Goal: Task Accomplishment & Management: Use online tool/utility

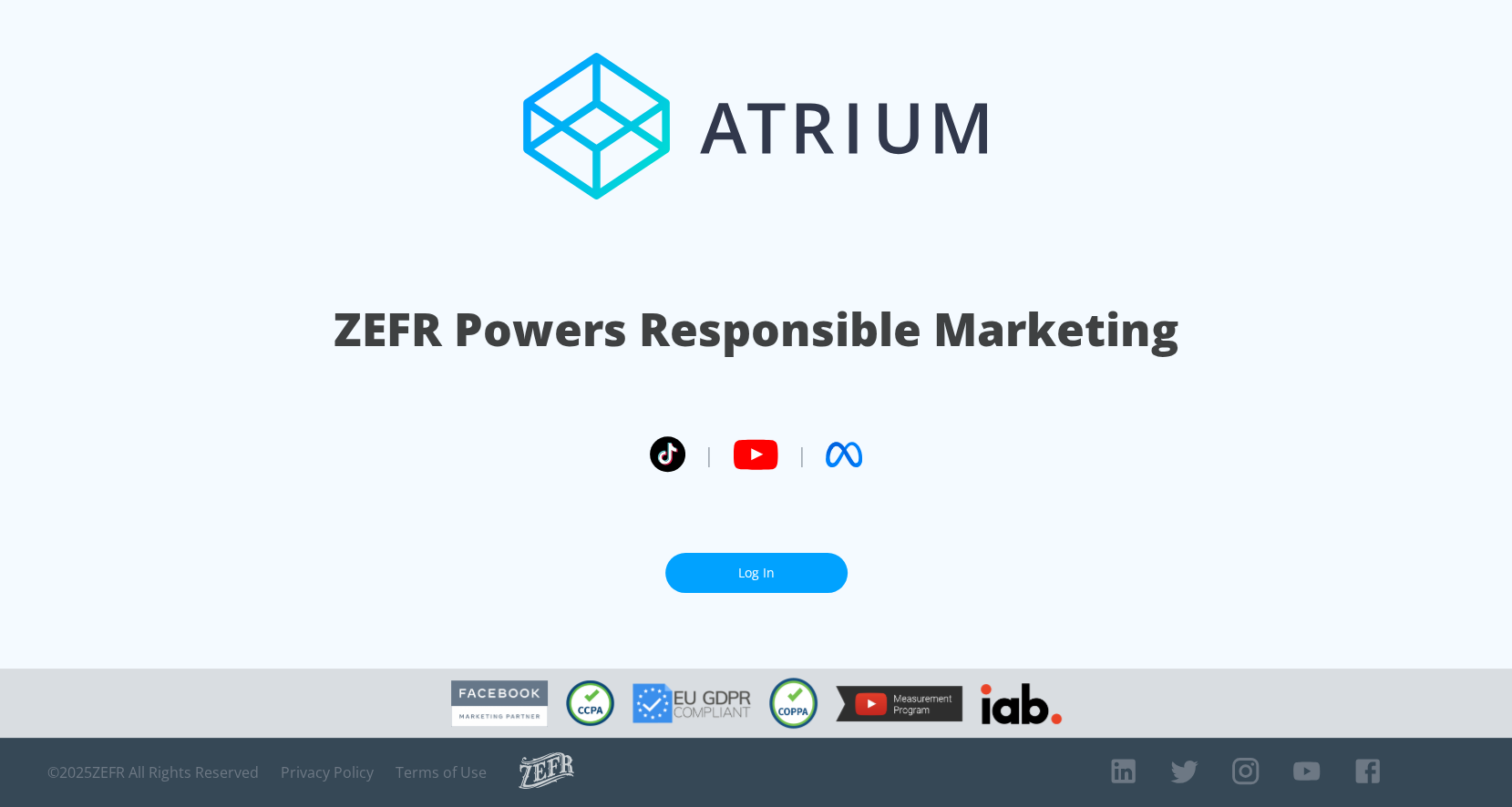
click at [744, 555] on link "Log In" at bounding box center [756, 573] width 182 height 41
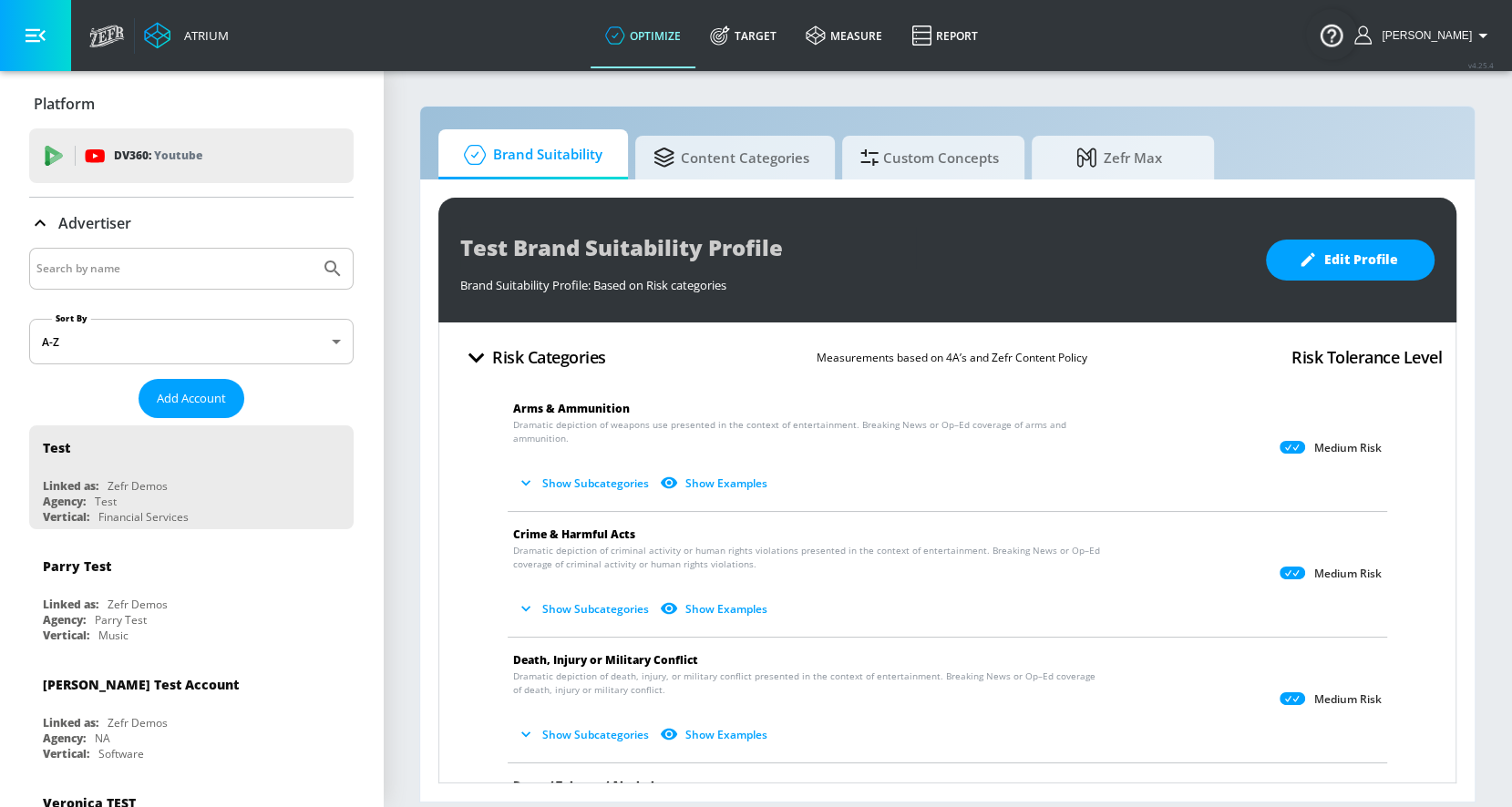
click at [164, 264] on input "Search by name" at bounding box center [175, 269] width 276 height 23
type input "hulu"
click at [312, 249] on button "Submit Search" at bounding box center [332, 269] width 40 height 40
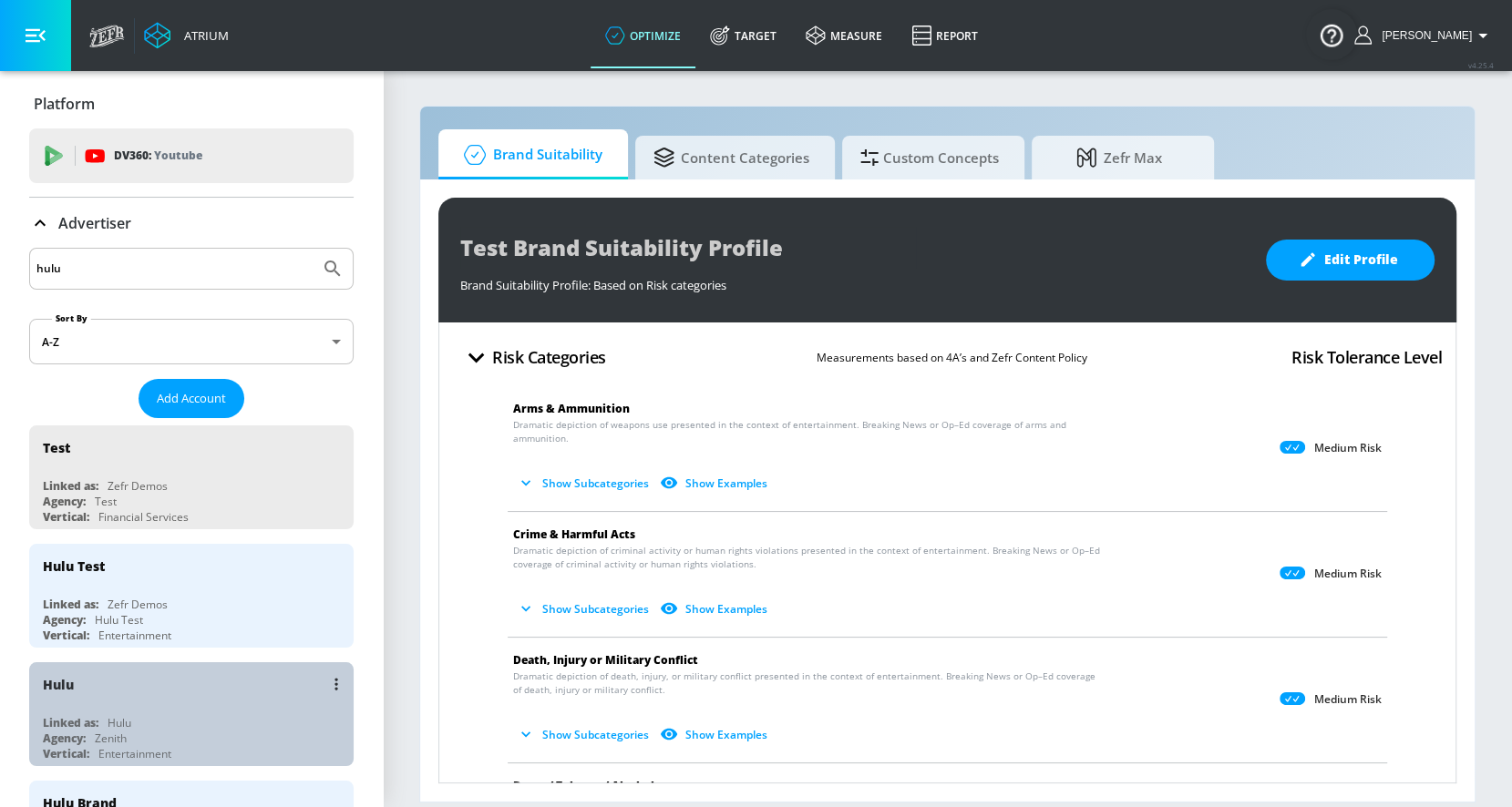
click at [74, 699] on div "Hulu" at bounding box center [196, 684] width 306 height 44
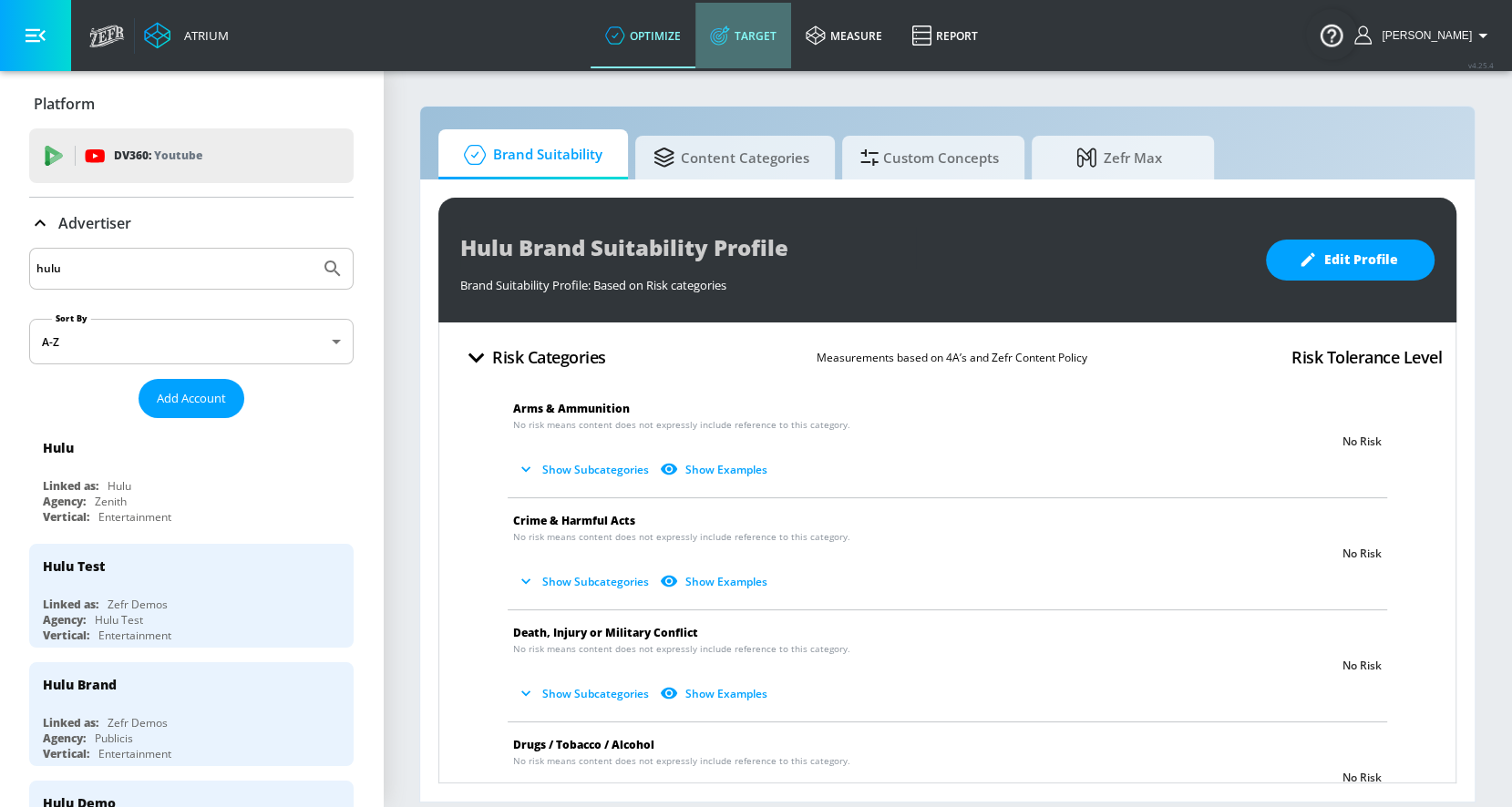
click at [762, 37] on link "Target" at bounding box center [743, 36] width 96 height 66
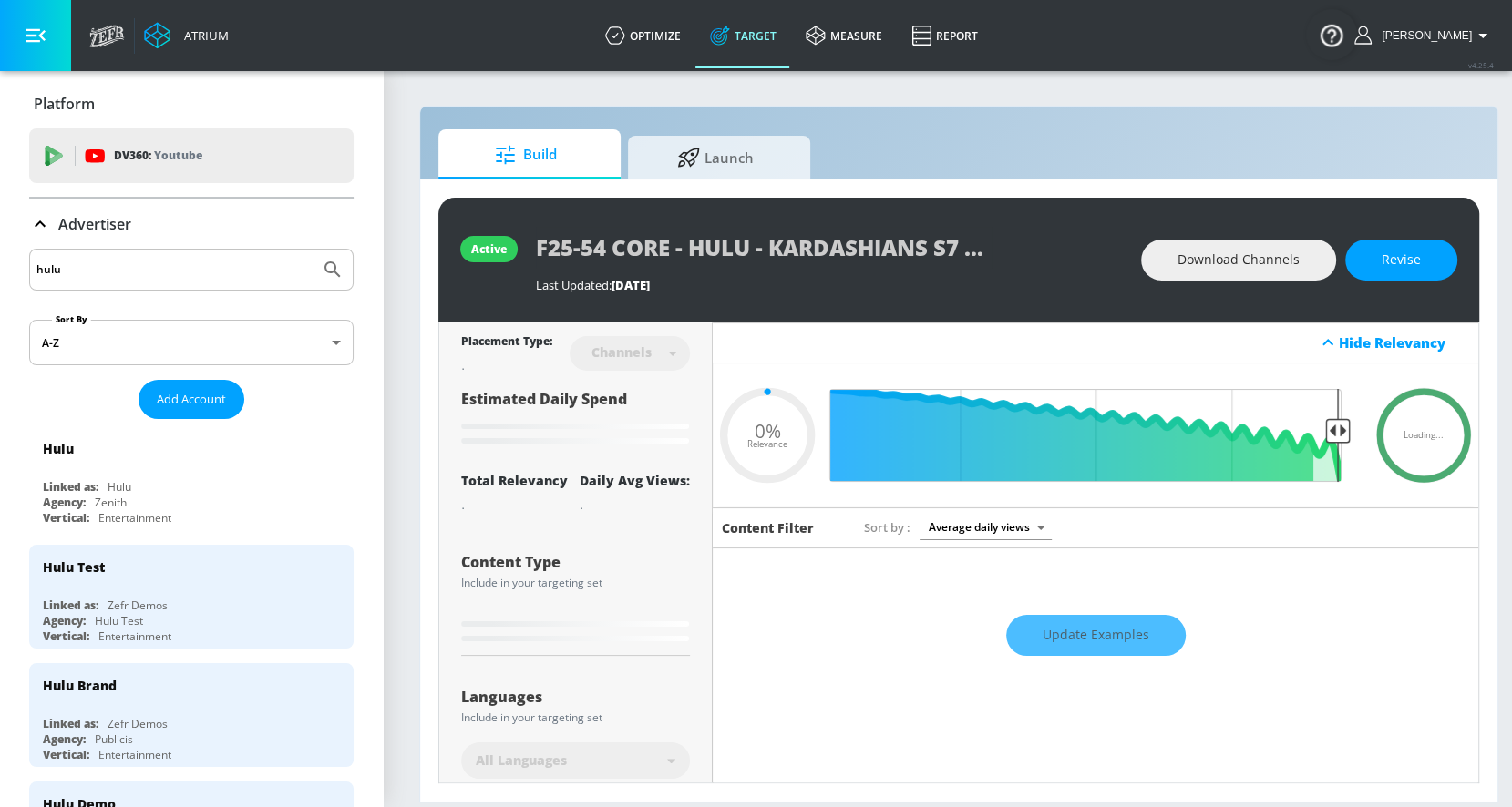
type input "0.05"
click at [55, 230] on div "Advertiser" at bounding box center [80, 224] width 102 height 22
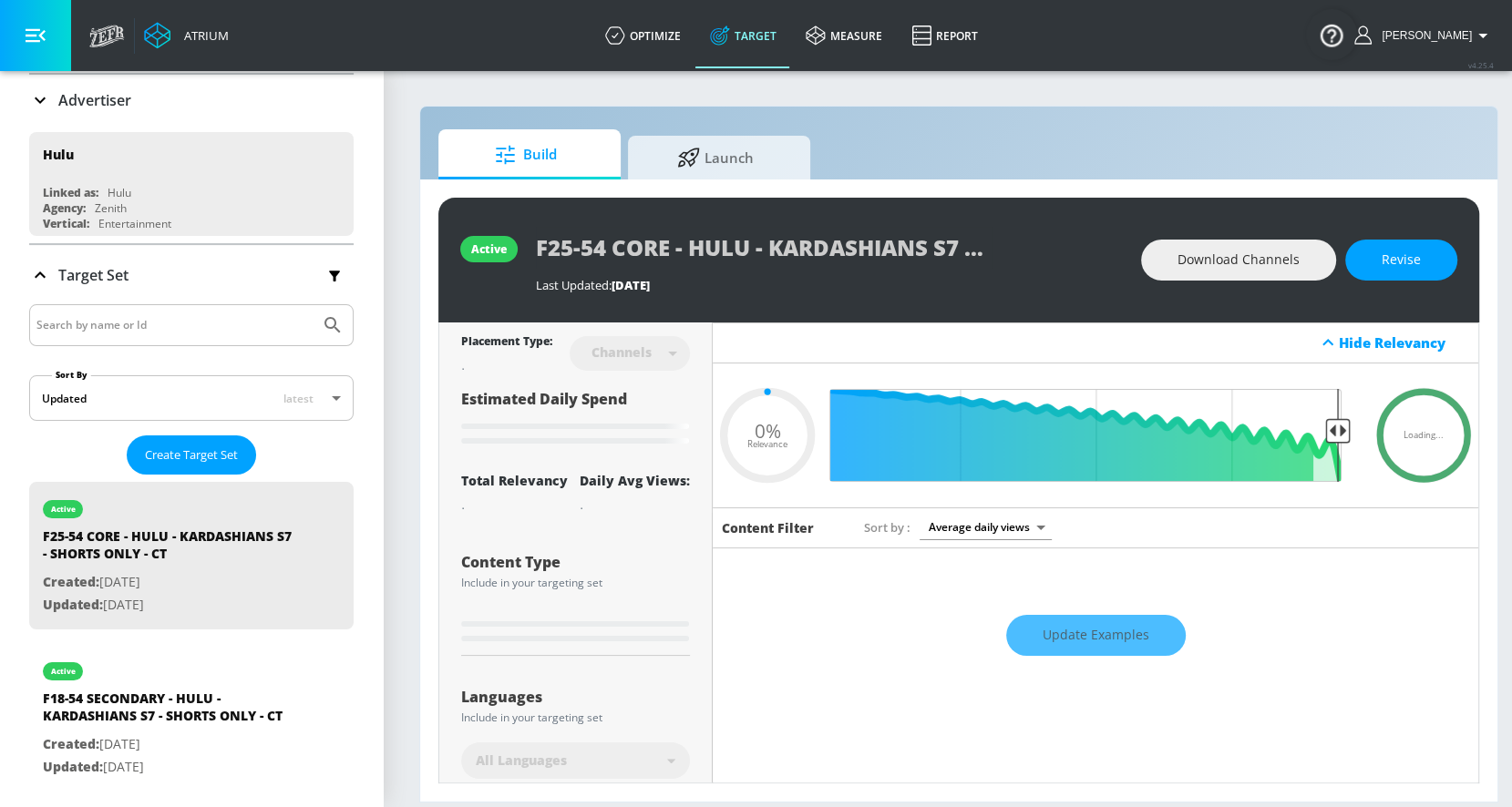
scroll to position [143, 0]
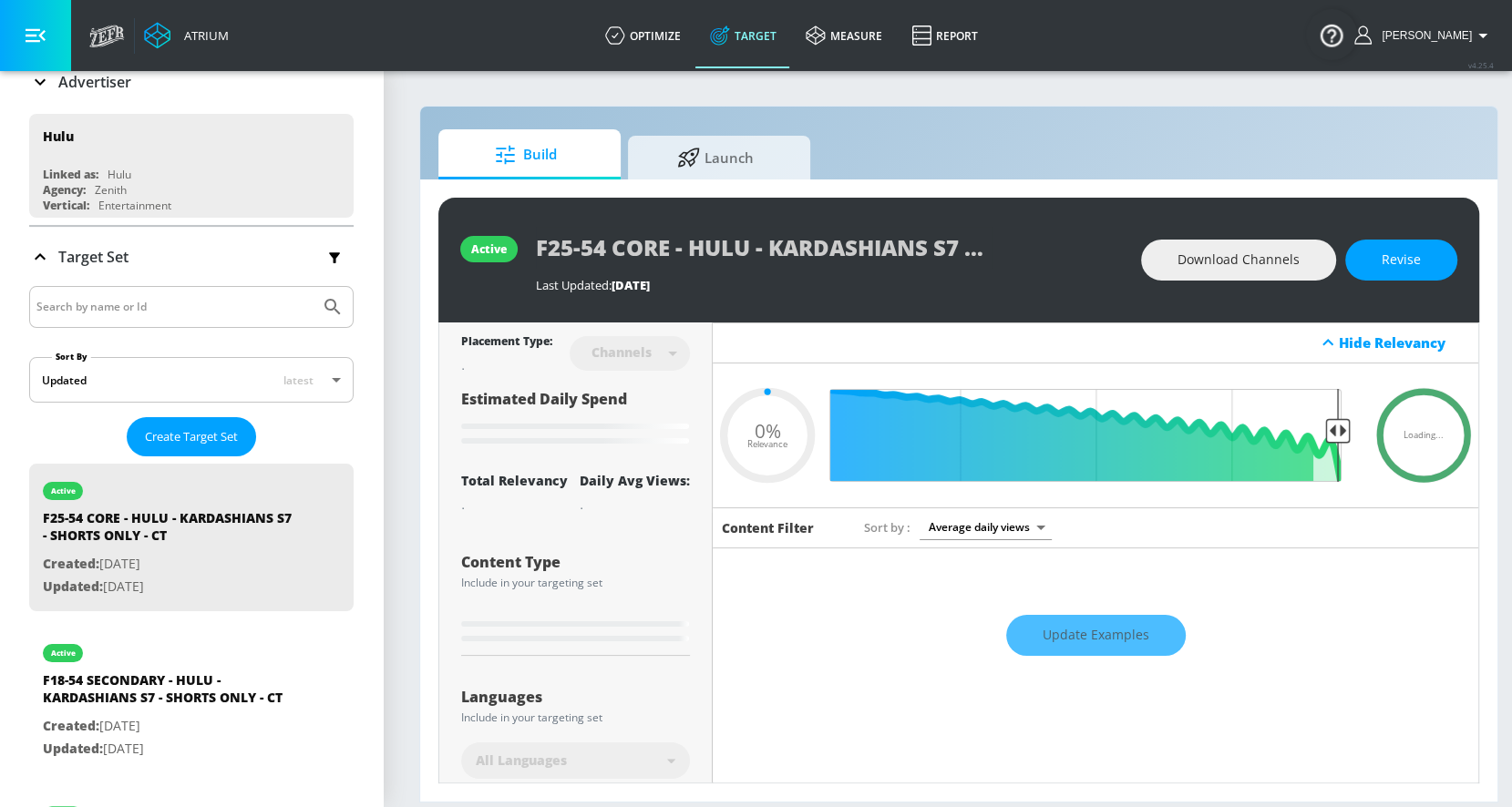
click at [59, 309] on input "Search by name or Id" at bounding box center [175, 307] width 276 height 23
type input "every"
click at [312, 287] on button "Submit Search" at bounding box center [332, 307] width 40 height 40
type input "0.6"
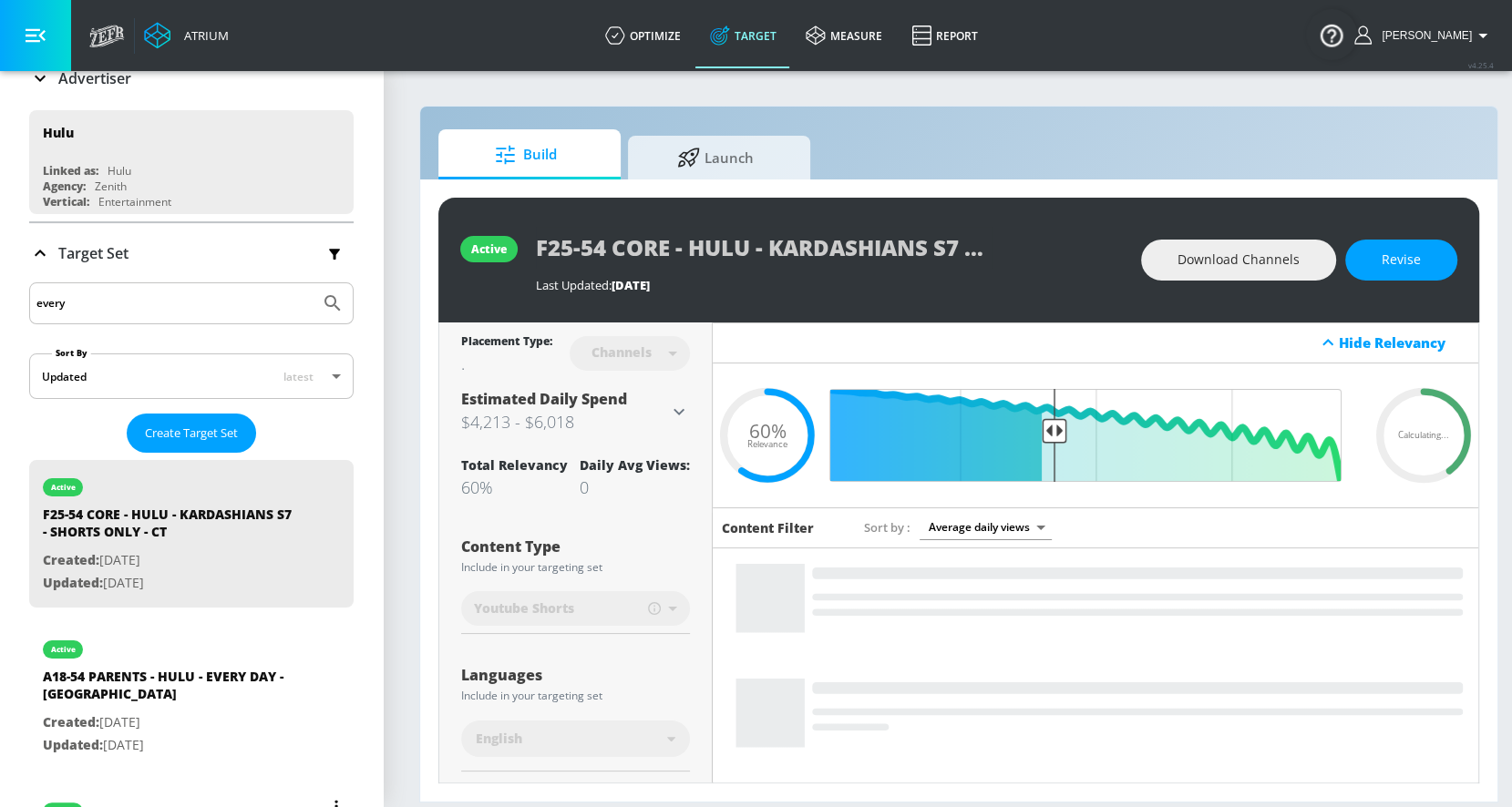
scroll to position [296, 0]
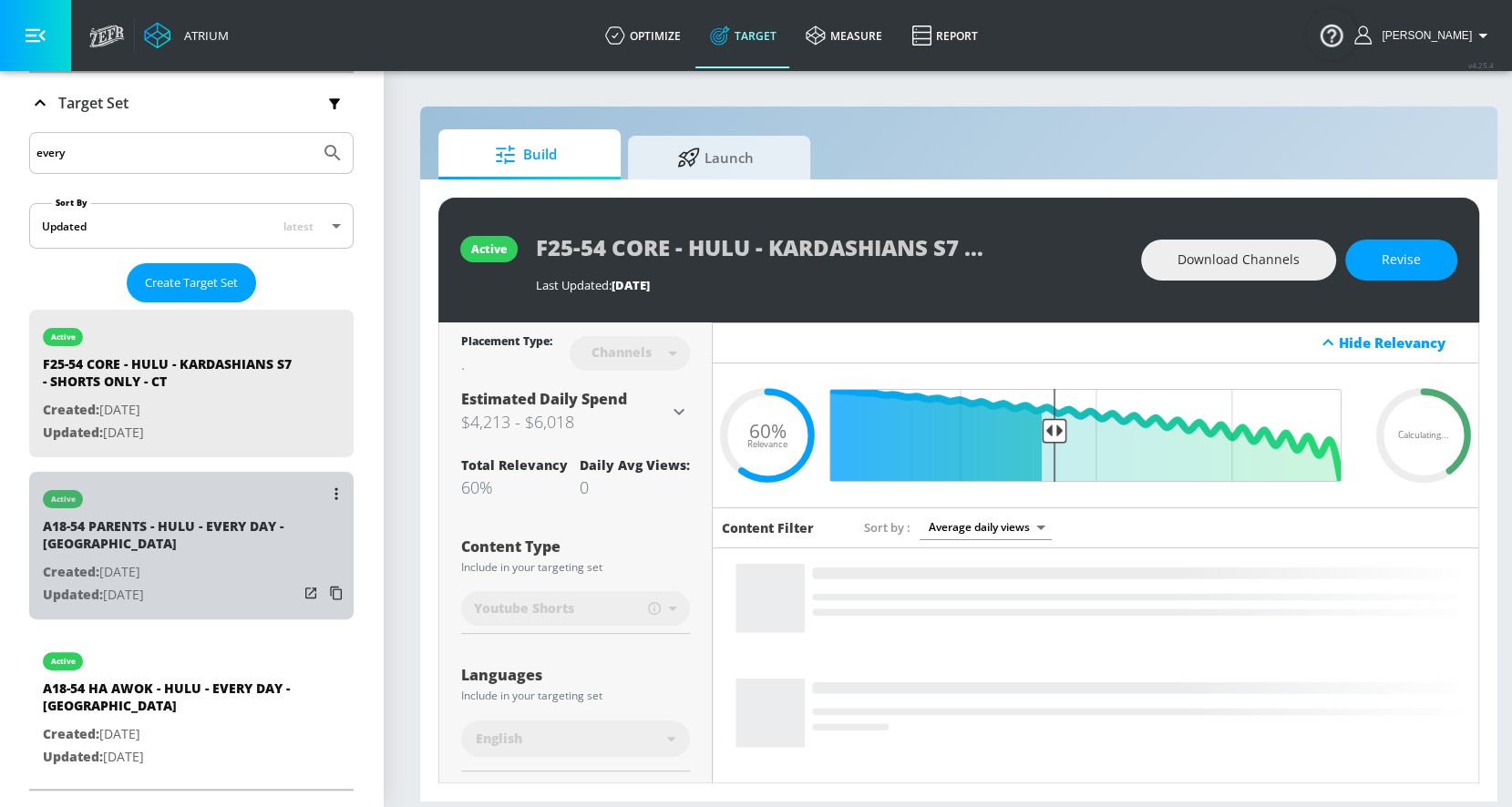
click at [115, 562] on p "Created: [DATE]" at bounding box center [170, 572] width 255 height 22
type input "A18-54 PARENTS - HULU - EVERY DAY - [GEOGRAPHIC_DATA]"
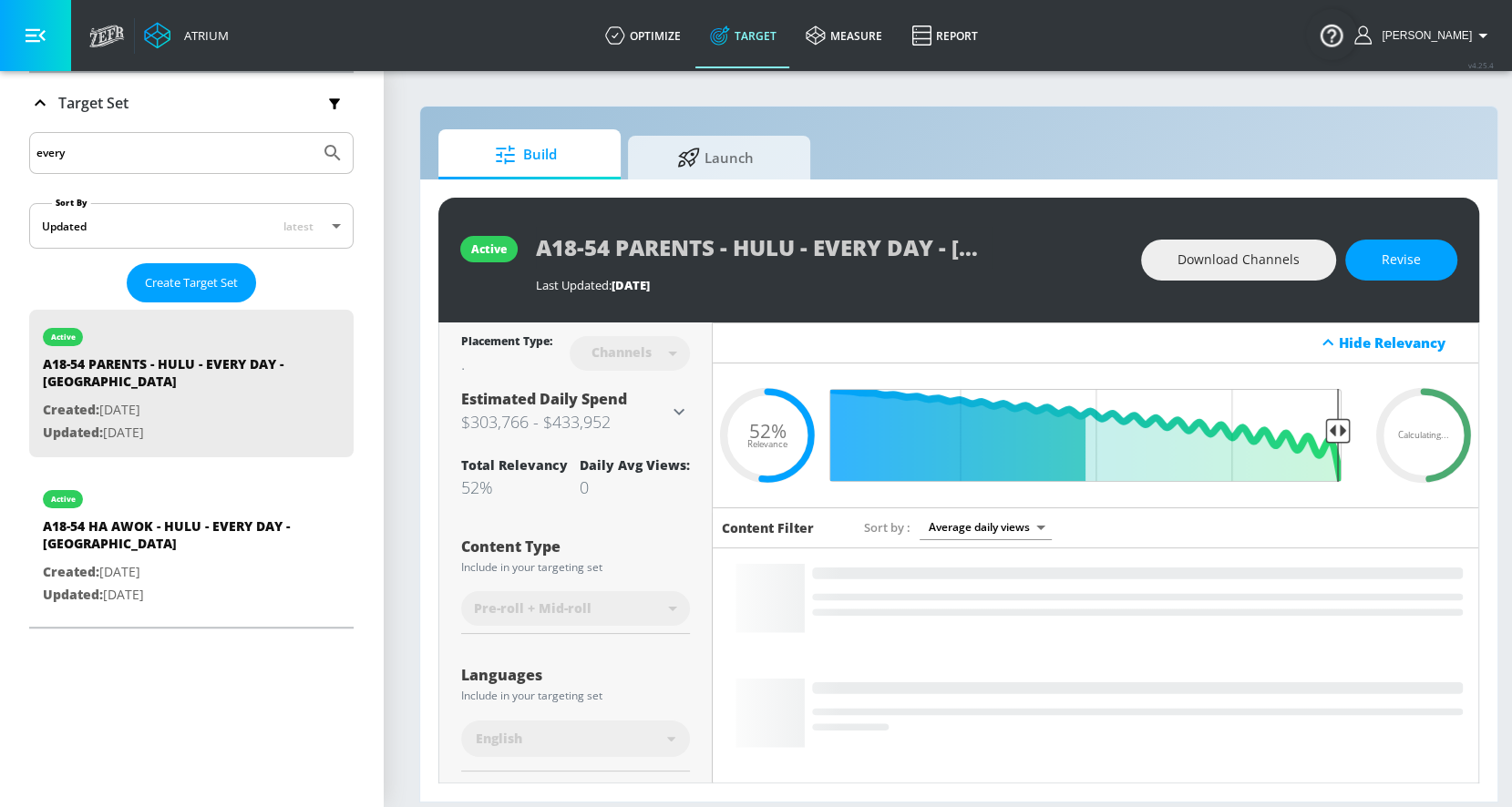
type input "0.52"
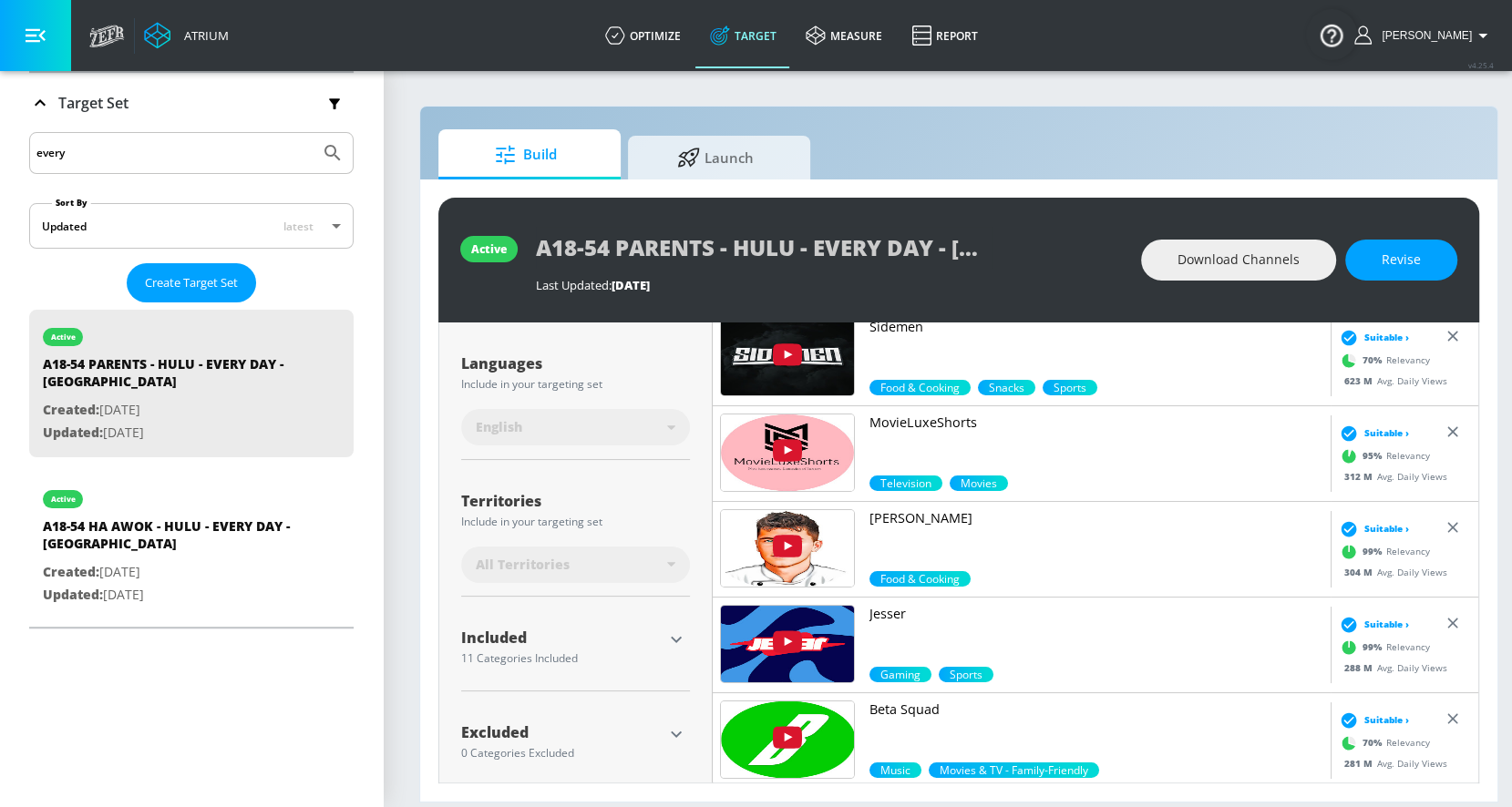
scroll to position [351, 0]
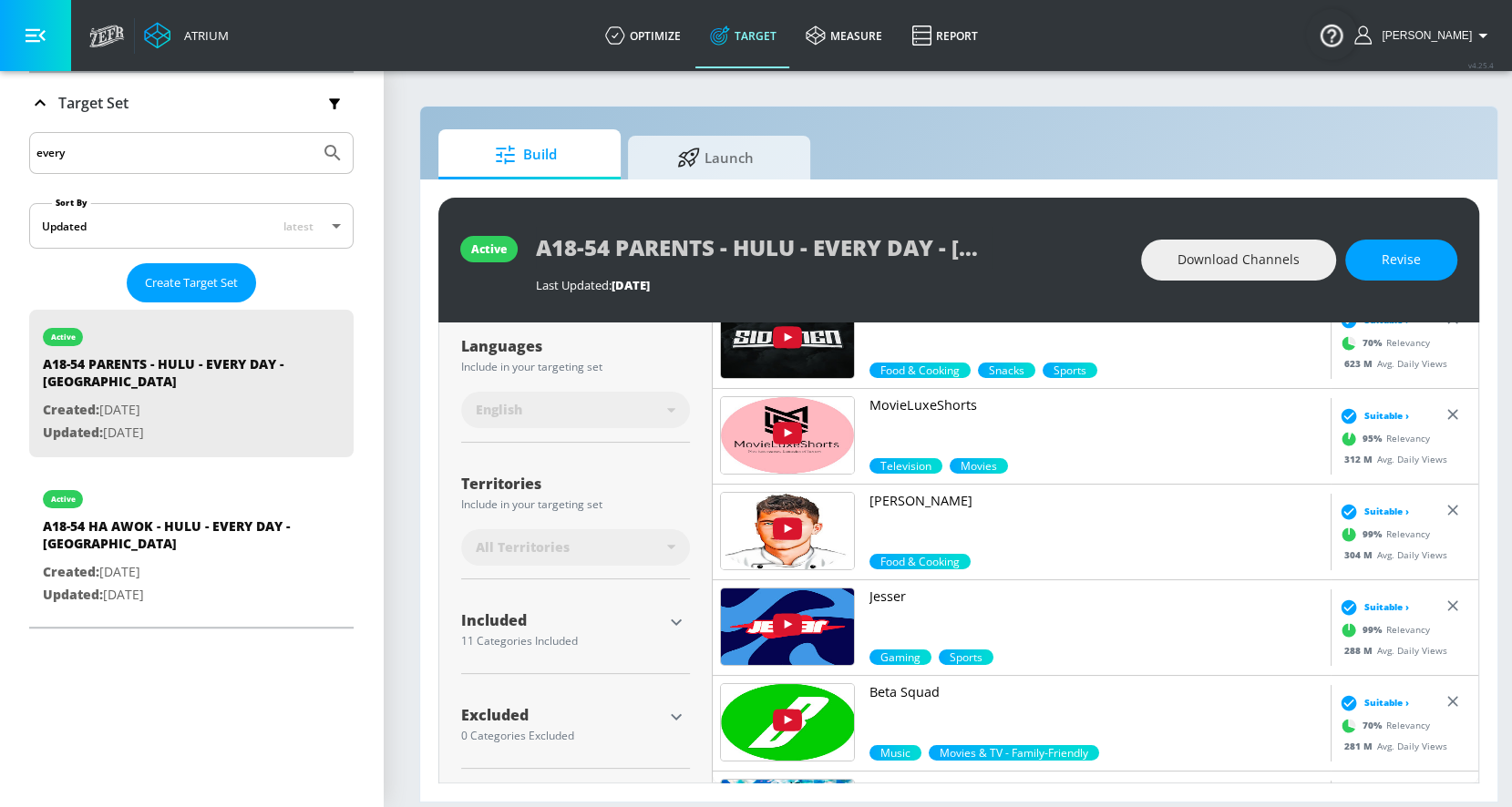
click at [680, 614] on icon "button" at bounding box center [676, 622] width 22 height 22
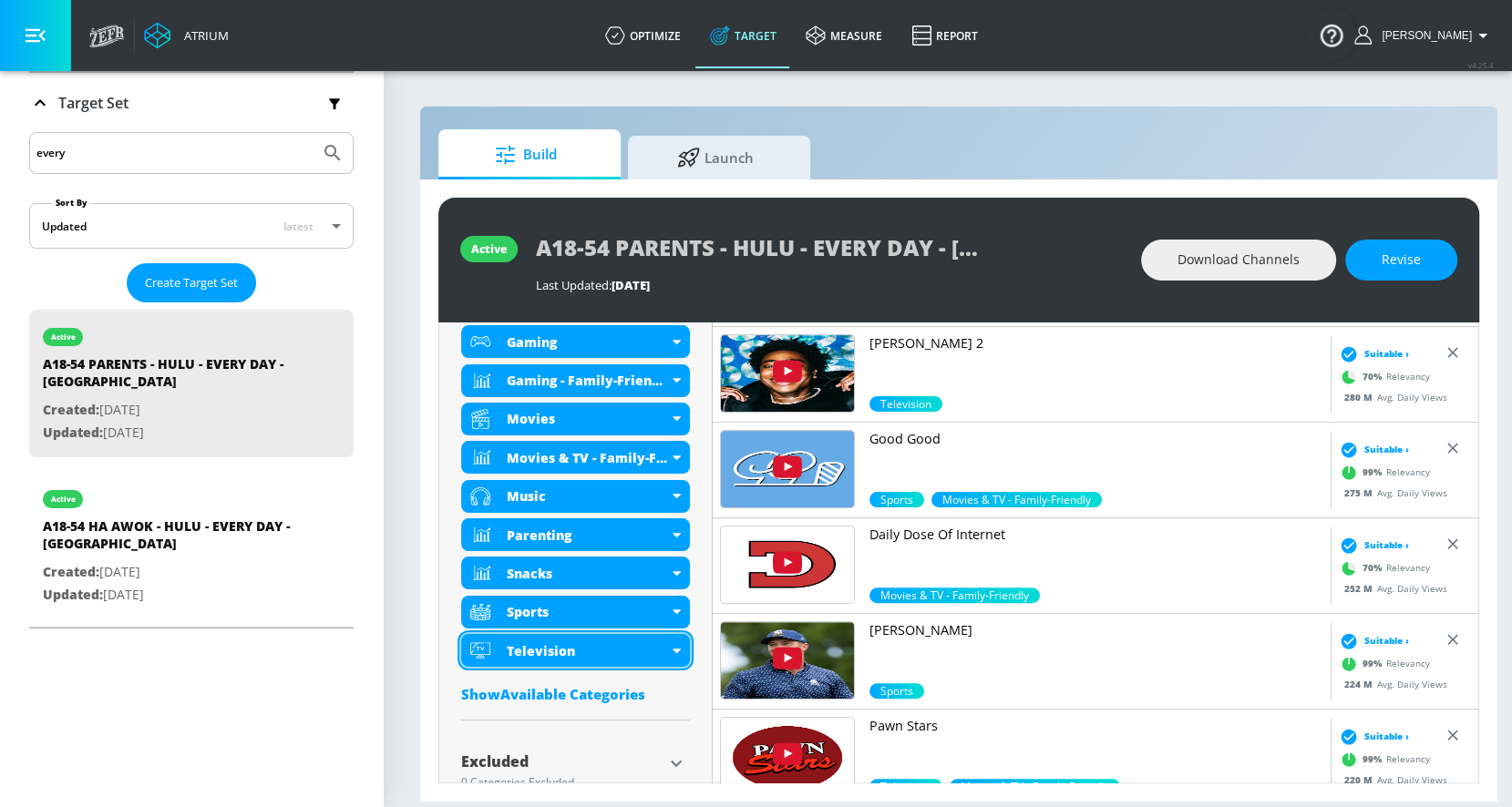
scroll to position [843, 0]
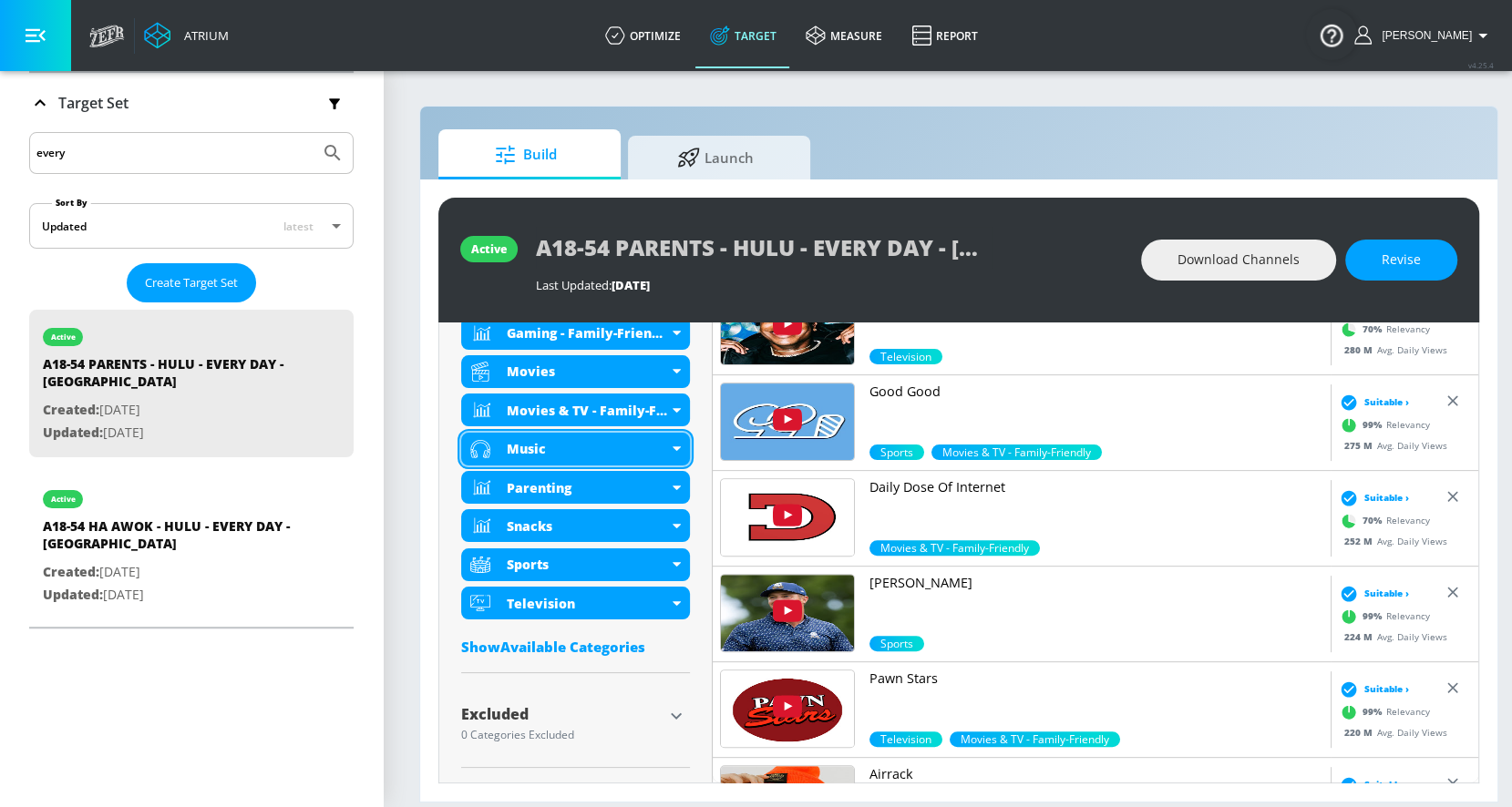
click at [673, 451] on div "Music" at bounding box center [575, 449] width 229 height 33
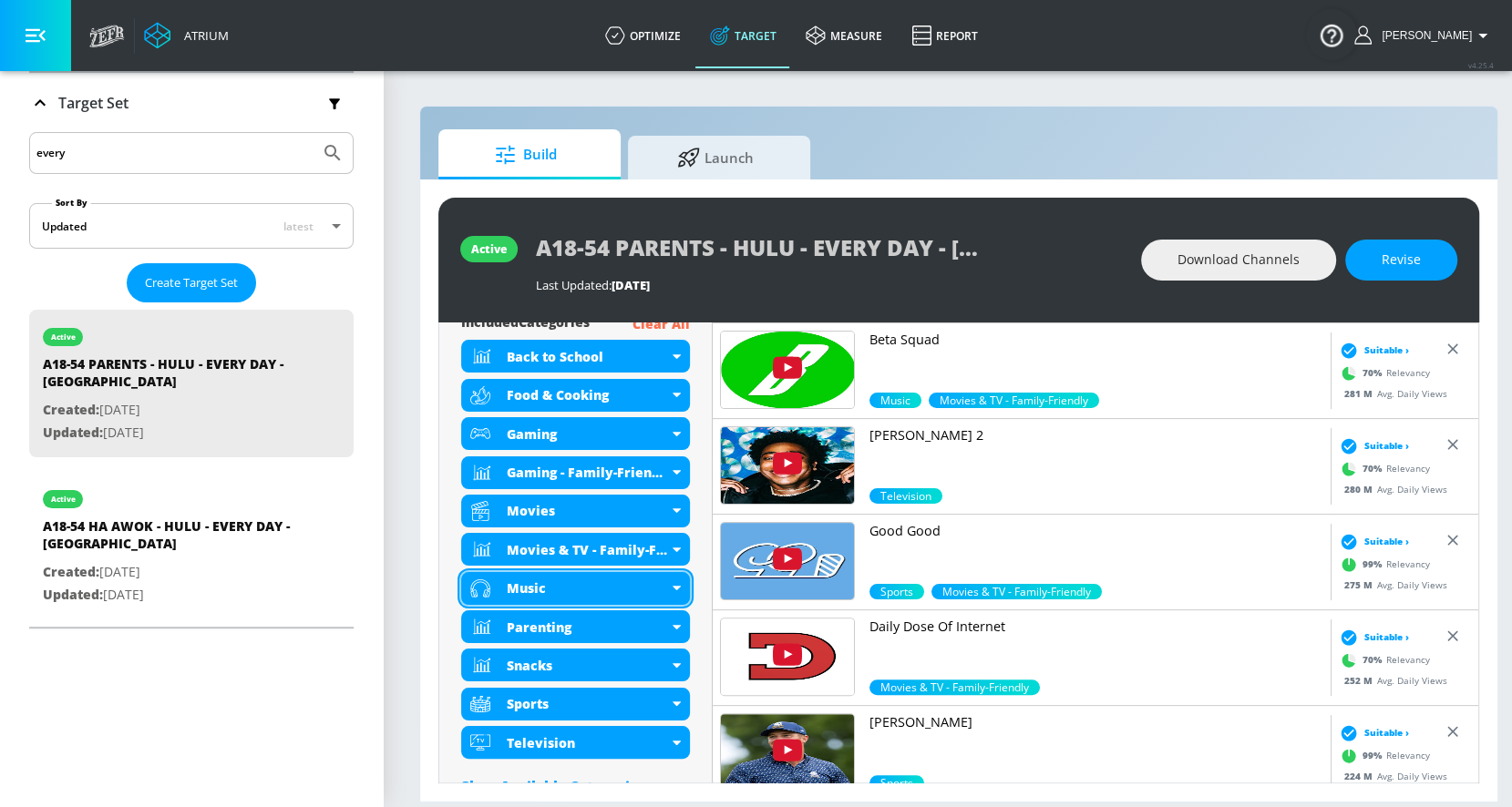
scroll to position [713, 0]
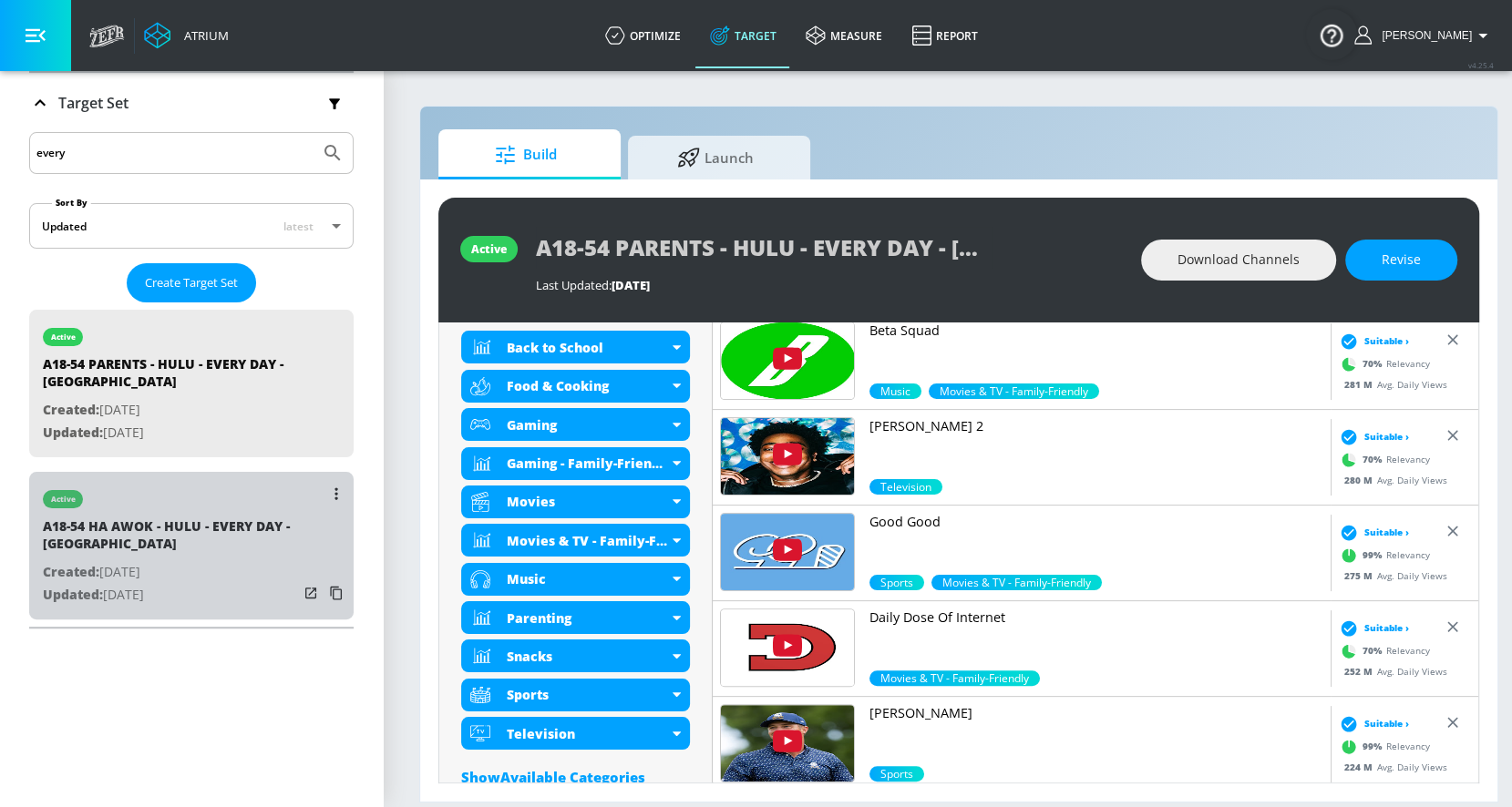
click at [174, 537] on div "A18-54 HA AWOK - HULU - EVERY DAY - [GEOGRAPHIC_DATA]" at bounding box center [170, 539] width 255 height 44
type input "A18-54 HA AWOK - HULU - EVERY DAY - [GEOGRAPHIC_DATA]"
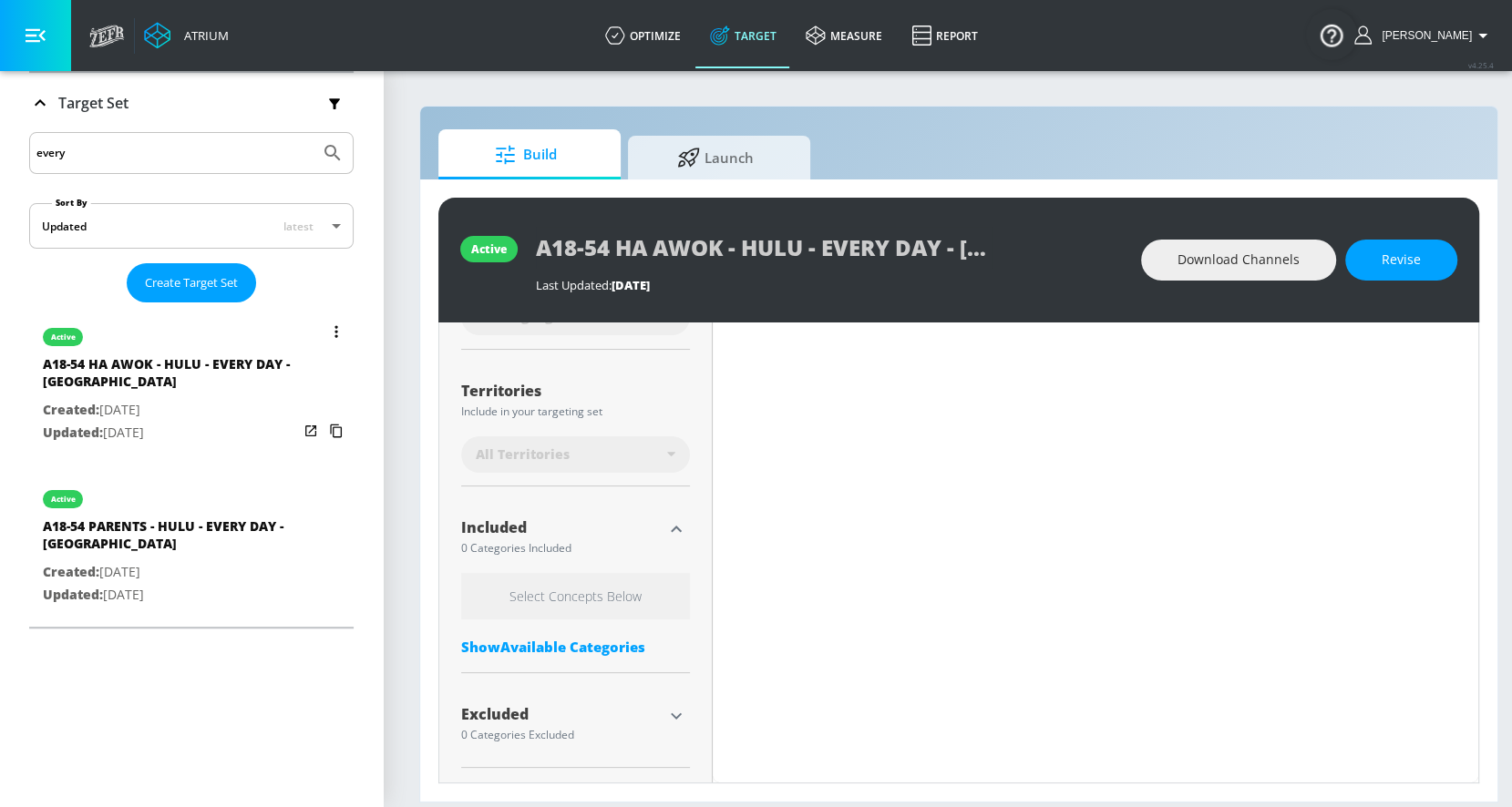
scroll to position [443, 0]
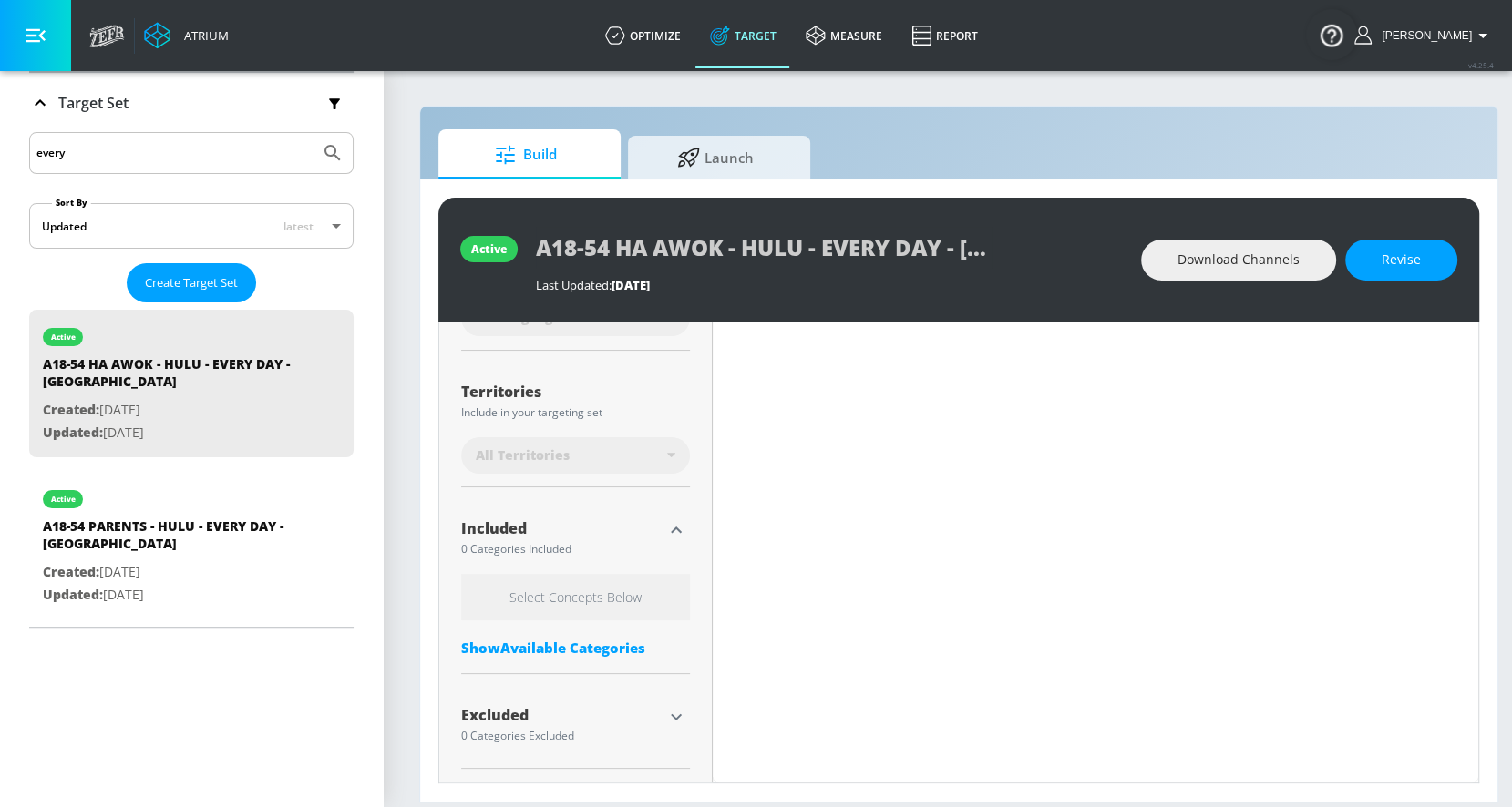
type input "0.52"
